Goal: Task Accomplishment & Management: Use online tool/utility

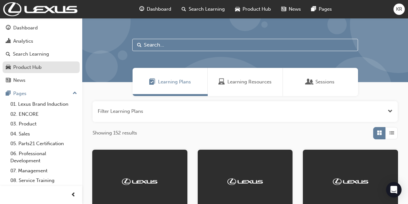
scroll to position [98, 0]
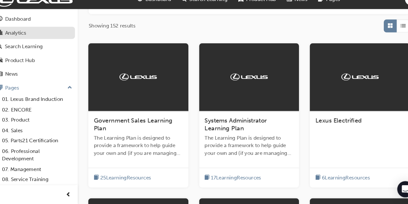
click at [25, 42] on div "Analytics" at bounding box center [23, 40] width 20 height 7
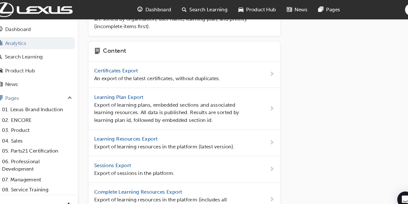
scroll to position [219, 0]
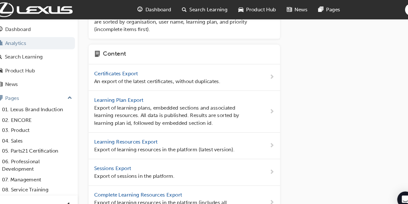
click at [117, 92] on span "Learning Plan Export" at bounding box center [122, 95] width 48 height 6
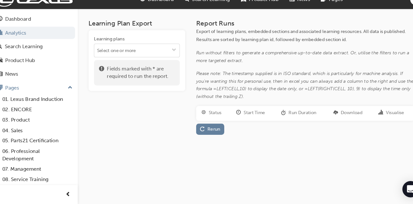
click at [131, 60] on input "Learning plans" at bounding box center [138, 58] width 81 height 12
click at [131, 60] on input "Learning plans No results, type at least 1 character of title or code" at bounding box center [138, 58] width 81 height 12
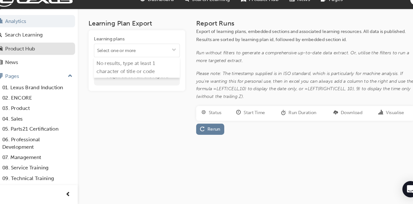
scroll to position [14, 0]
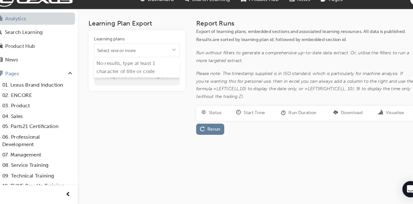
click at [35, 27] on link "Analytics" at bounding box center [41, 28] width 77 height 12
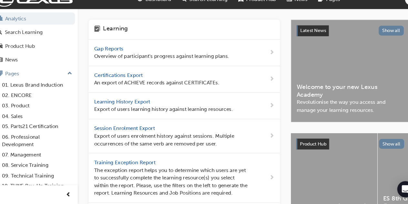
click at [118, 54] on span "Gap Reports" at bounding box center [112, 56] width 29 height 6
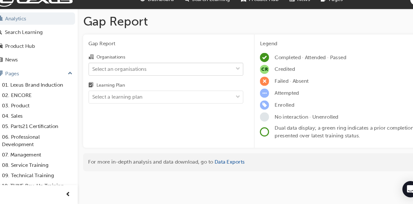
click at [119, 73] on div "Select an organisations" at bounding box center [122, 75] width 52 height 7
click at [97, 73] on input "Organisations Select an organisations" at bounding box center [96, 74] width 1 height 5
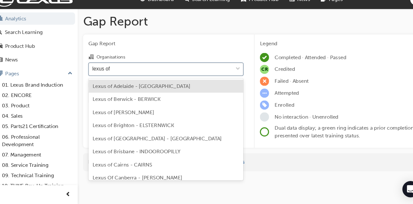
type input "lexus of"
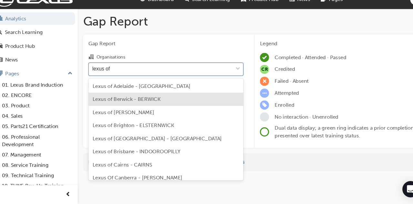
click at [145, 107] on div "Lexus of Berwick - BERWICK" at bounding box center [166, 104] width 147 height 13
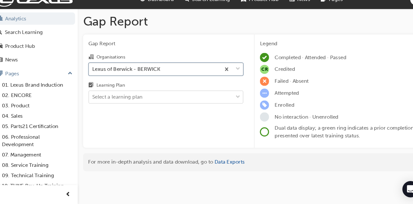
click at [145, 106] on div "Select a learning plan" at bounding box center [161, 101] width 137 height 11
click at [97, 105] on input "Learning Plan Select a learning plan" at bounding box center [96, 101] width 1 height 5
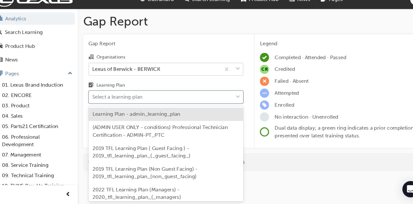
click at [183, 121] on div "Learning Plan - admin_learning_plan" at bounding box center [166, 118] width 147 height 13
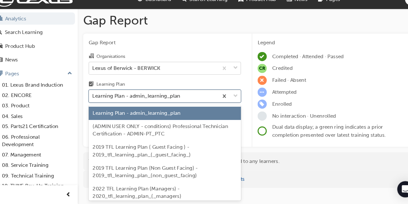
scroll to position [6, 0]
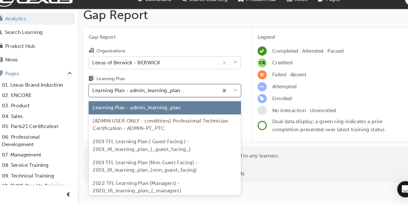
click at [231, 100] on div at bounding box center [226, 96] width 21 height 12
click at [97, 98] on input "Learning Plan option Learning Plan - admin_learning_plan, selected. option Lear…" at bounding box center [96, 95] width 1 height 5
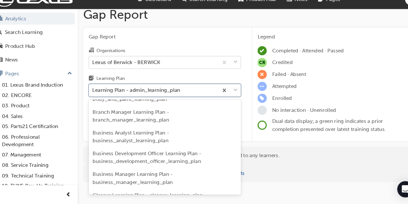
scroll to position [738, 0]
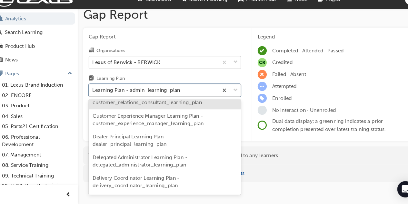
click at [195, 97] on div "Learning Plan - admin_learning_plan" at bounding box center [154, 95] width 123 height 11
click at [97, 97] on input "Learning Plan option Learning Plan - admin_learning_plan, selected. option Cust…" at bounding box center [96, 95] width 1 height 5
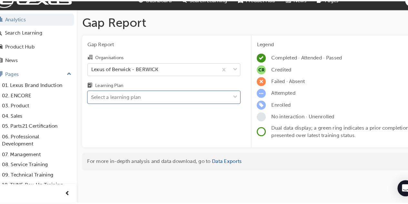
scroll to position [4, 0]
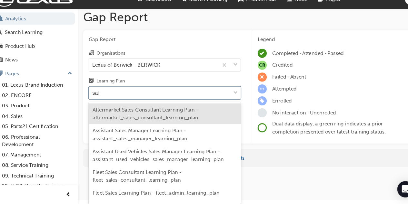
type input "sales"
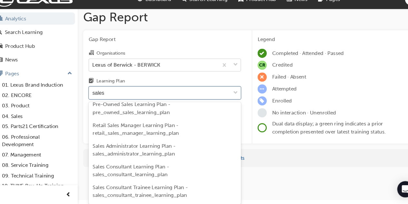
scroll to position [272, 0]
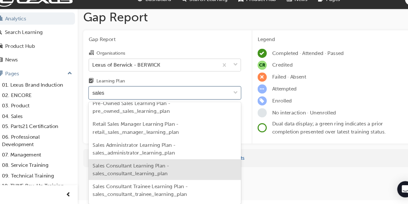
click at [149, 167] on span "Sales Consultant Learning Plan - sales_consultant_learning_plan" at bounding box center [132, 170] width 73 height 13
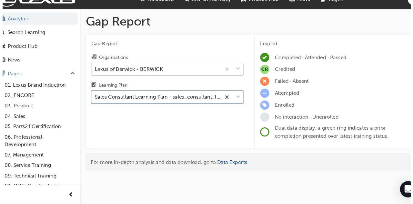
scroll to position [0, 0]
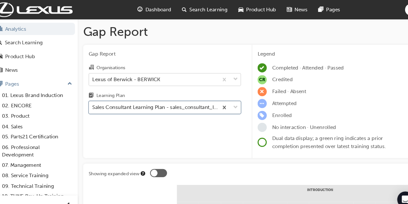
click at [395, 11] on div "KR" at bounding box center [399, 9] width 11 height 11
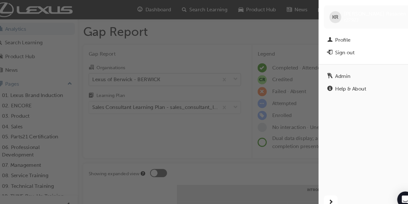
click at [223, 104] on div "button" at bounding box center [155, 102] width 311 height 204
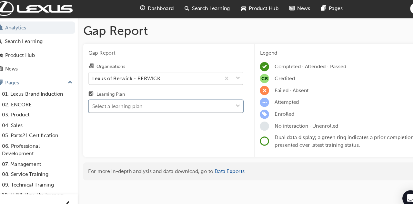
click at [233, 103] on span "down-icon" at bounding box center [234, 102] width 5 height 8
click at [97, 103] on input "Learning Plan option Sales Consultant Learning Plan - sales_consultant_learning…" at bounding box center [96, 101] width 1 height 5
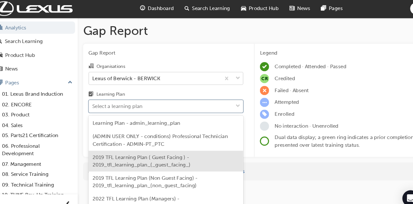
drag, startPoint x: 203, startPoint y: 137, endPoint x: 201, endPoint y: 155, distance: 17.2
click at [201, 155] on div "Learning Plan - admin_learning_plan (ADMIN USER ONLY - conditions) Professional…" at bounding box center [166, 156] width 147 height 90
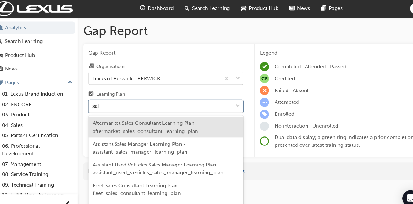
type input "sales"
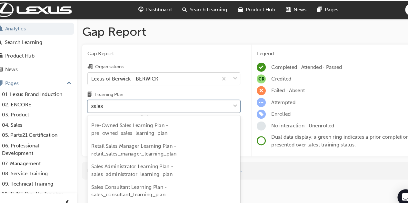
scroll to position [266, 0]
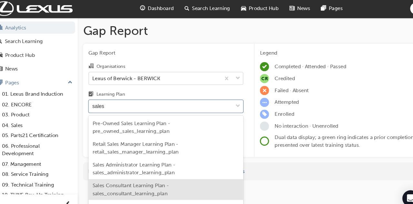
click at [164, 183] on span "Sales Consultant Learning Plan - sales_consultant_learning_plan" at bounding box center [132, 180] width 73 height 13
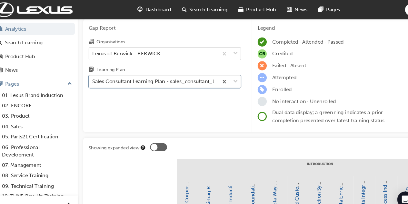
scroll to position [2, 0]
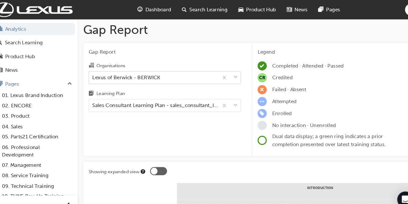
click at [395, 9] on div "KR" at bounding box center [399, 9] width 11 height 11
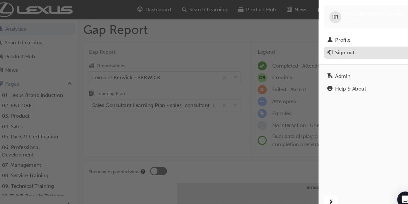
click at [332, 48] on div "Sign out" at bounding box center [336, 49] width 18 height 7
